Goal: Information Seeking & Learning: Learn about a topic

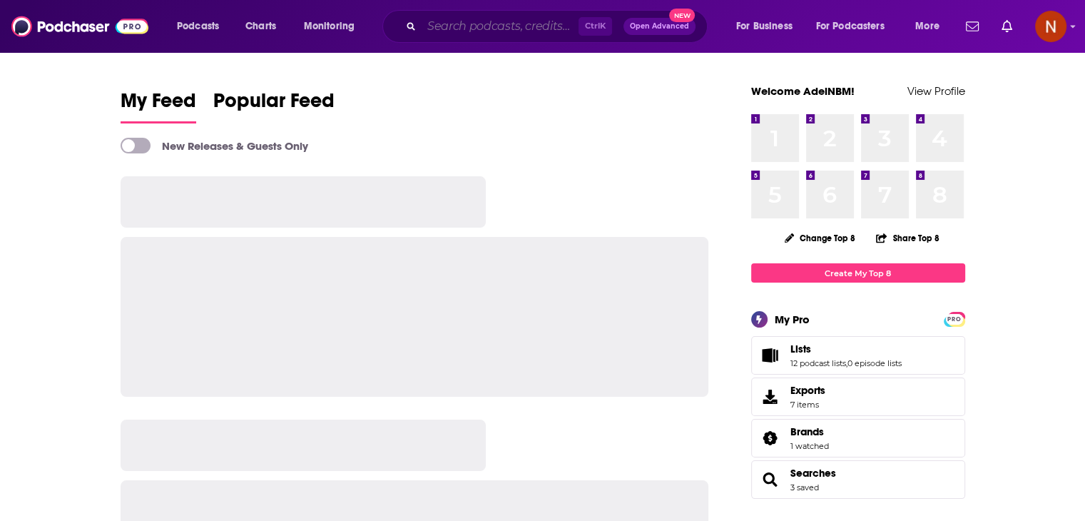
click at [486, 24] on input "Search podcasts, credits, & more..." at bounding box center [500, 26] width 157 height 23
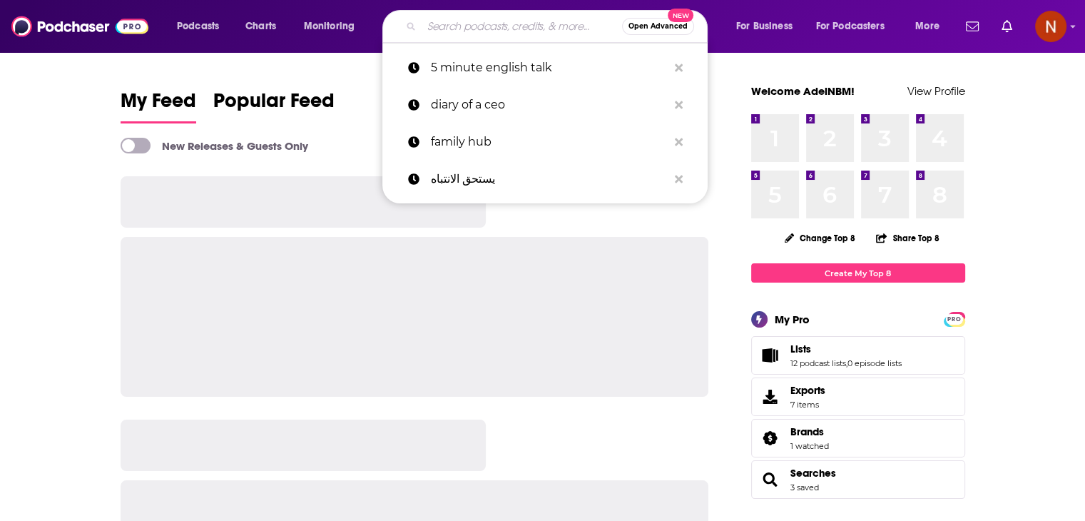
paste input "5 Minute English Vocabulary Show"
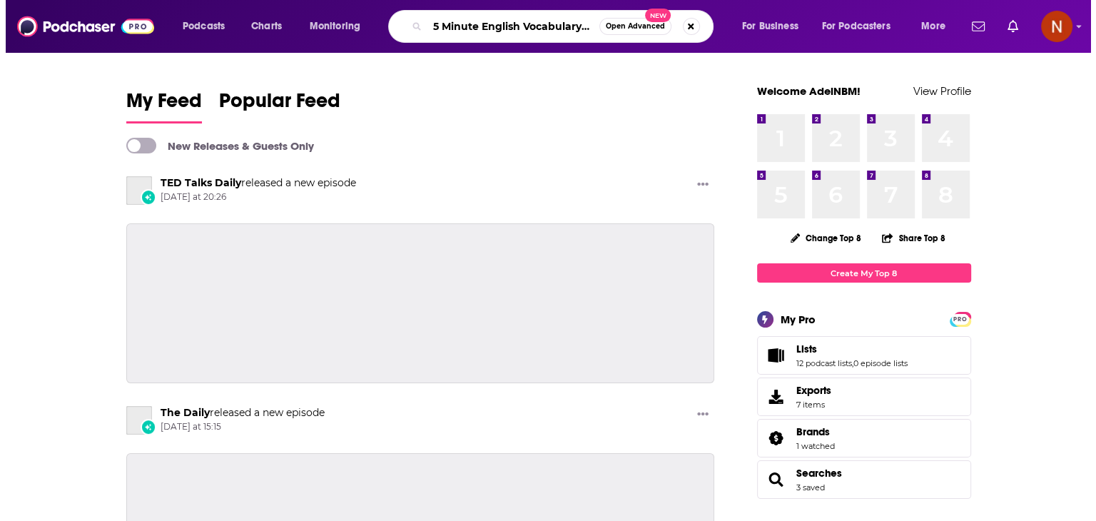
scroll to position [0, 21]
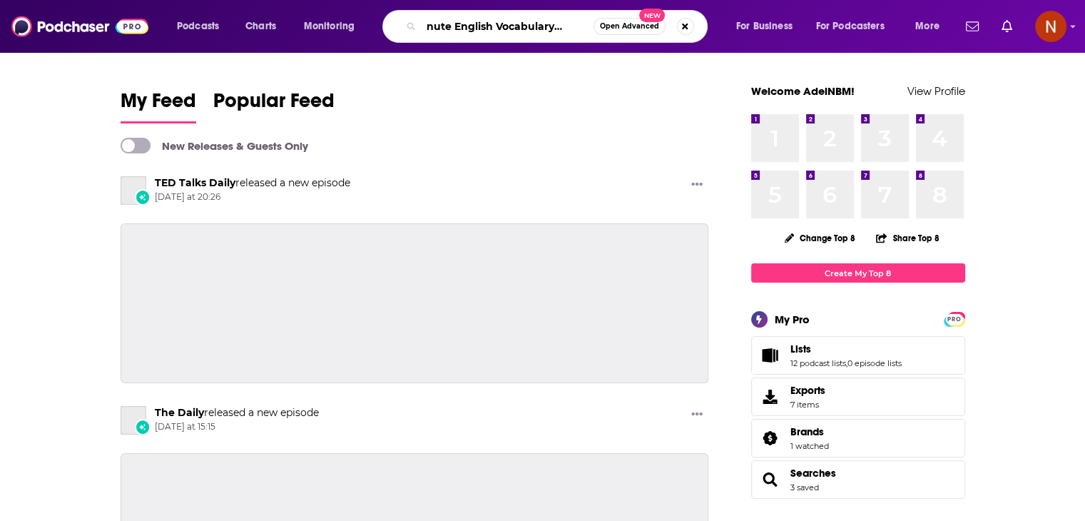
type input "5 Minute English Vocabulary Show"
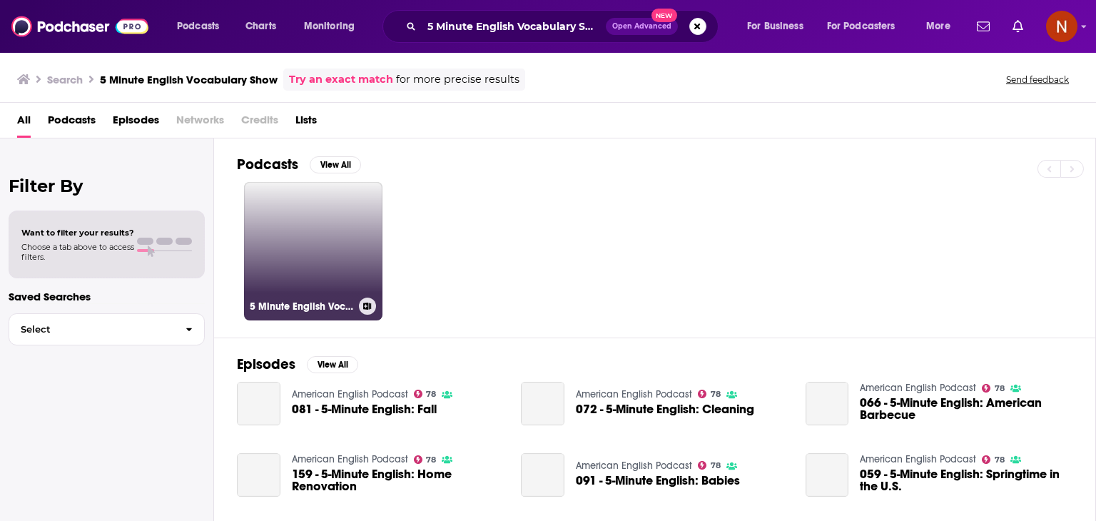
click at [320, 245] on link "5 Minute English Vocabulary Show" at bounding box center [313, 251] width 138 height 138
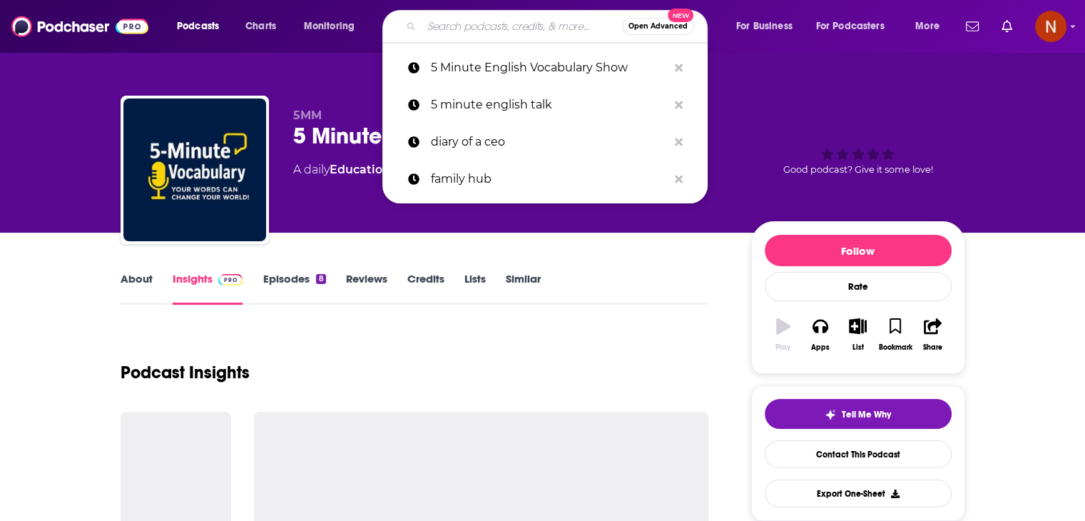
click at [547, 31] on input "Search podcasts, credits, & more..." at bounding box center [522, 26] width 200 height 23
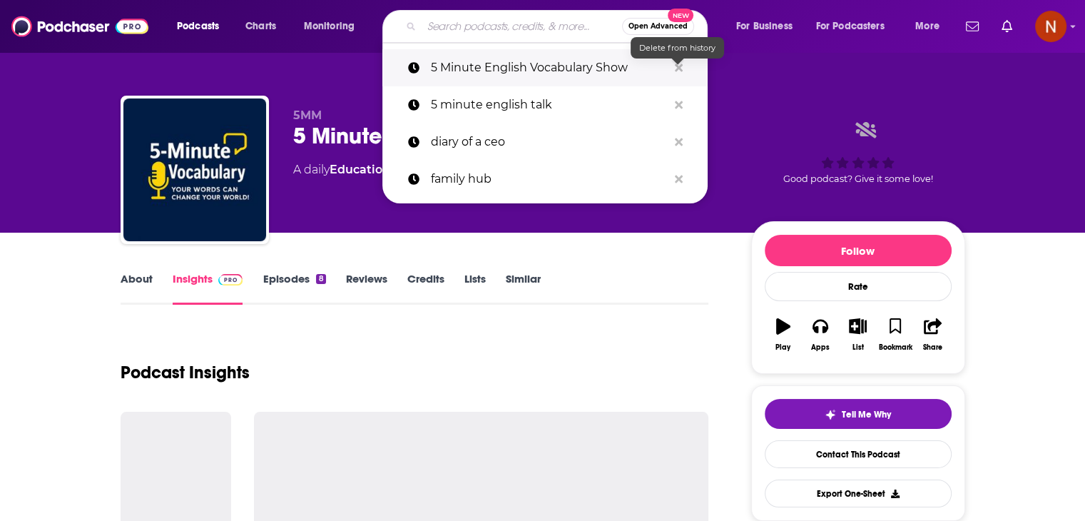
click at [678, 72] on icon "Search podcasts, credits, & more..." at bounding box center [679, 67] width 8 height 11
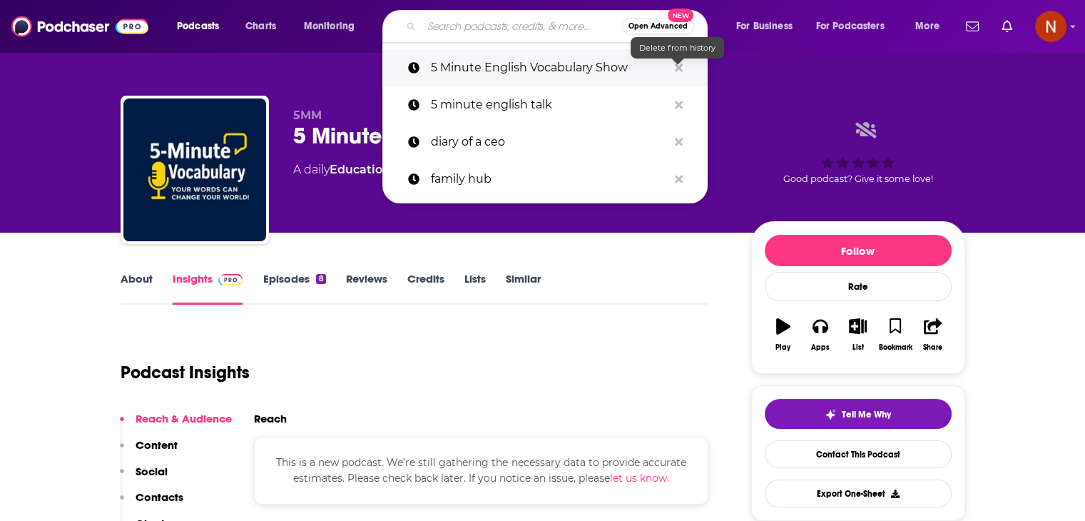
click at [678, 72] on icon "Search podcasts, credits, & more..." at bounding box center [679, 67] width 8 height 11
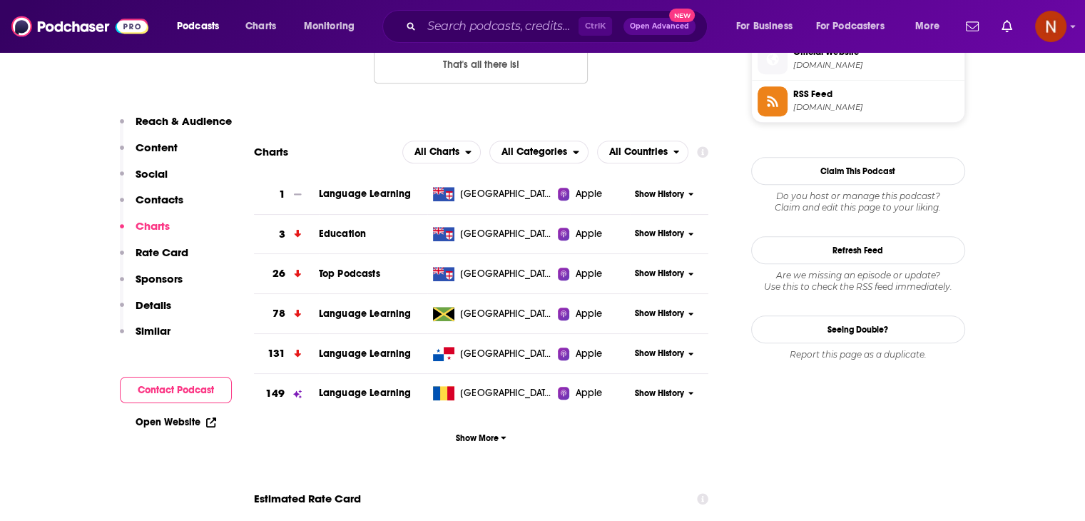
scroll to position [1210, 0]
